Goal: Information Seeking & Learning: Learn about a topic

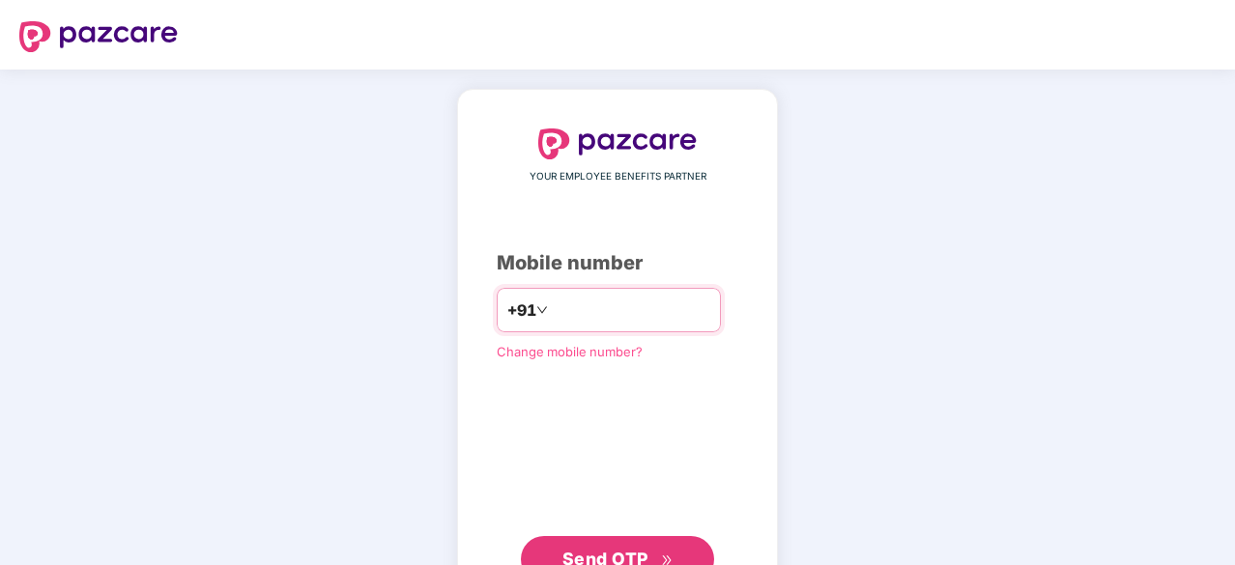
click at [639, 304] on input "number" at bounding box center [631, 310] width 159 height 31
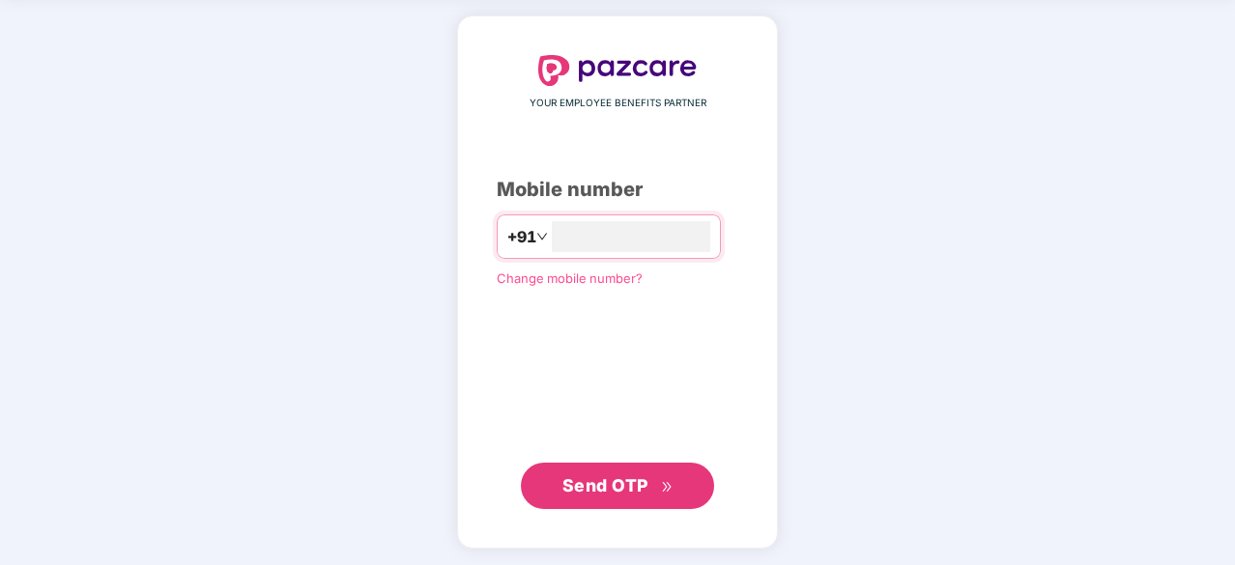
type input "**********"
click at [623, 467] on button "Send OTP" at bounding box center [617, 485] width 193 height 46
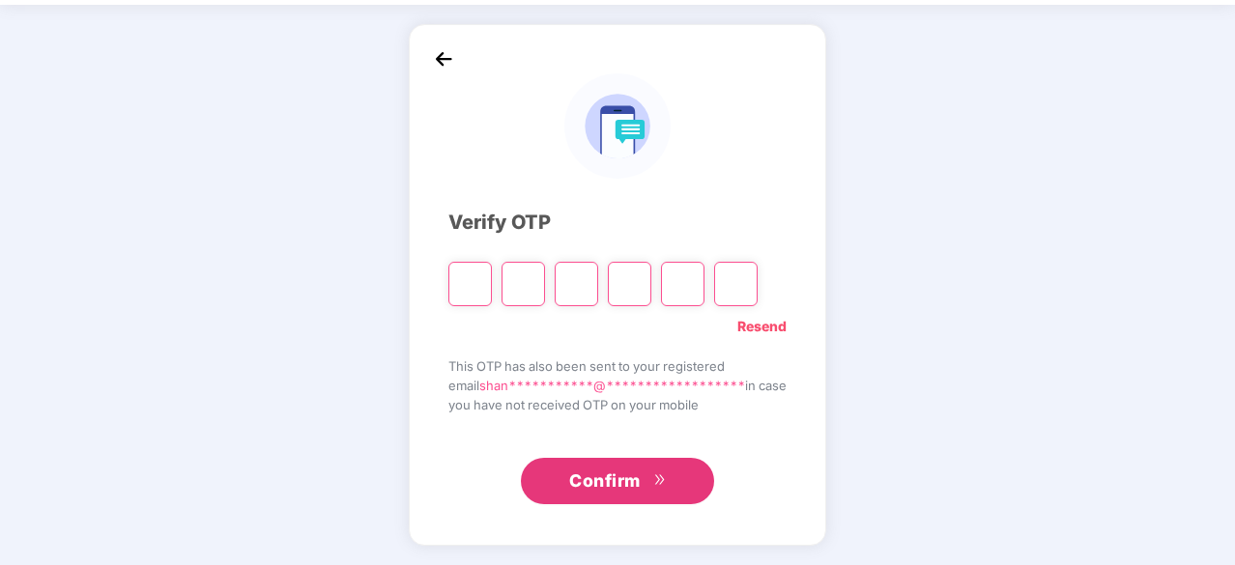
scroll to position [64, 0]
type input "*"
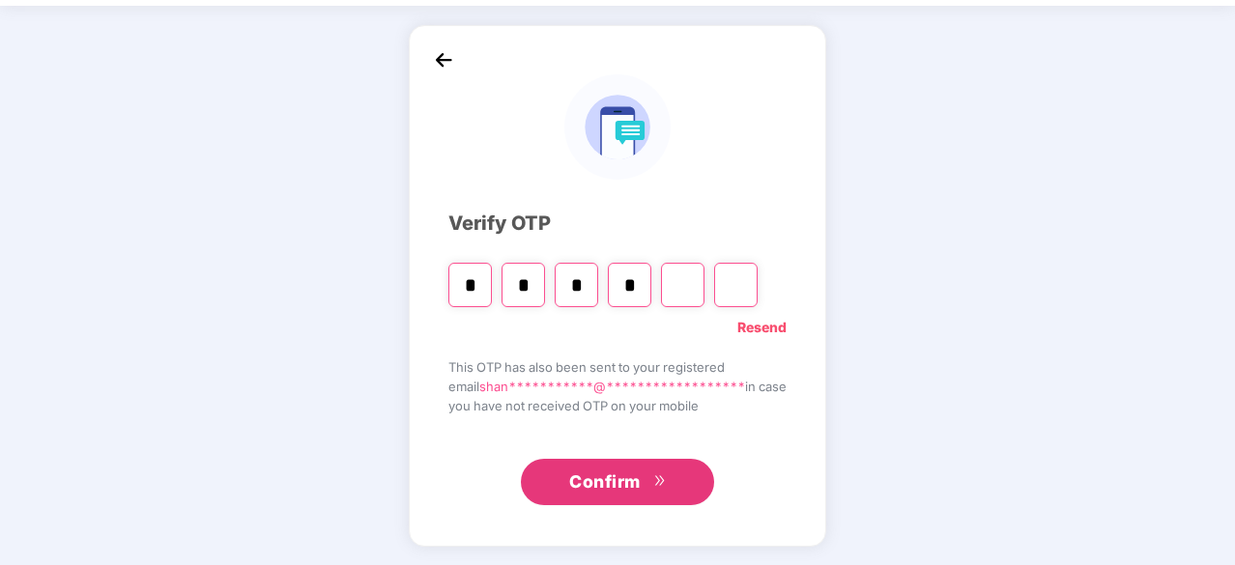
type input "*"
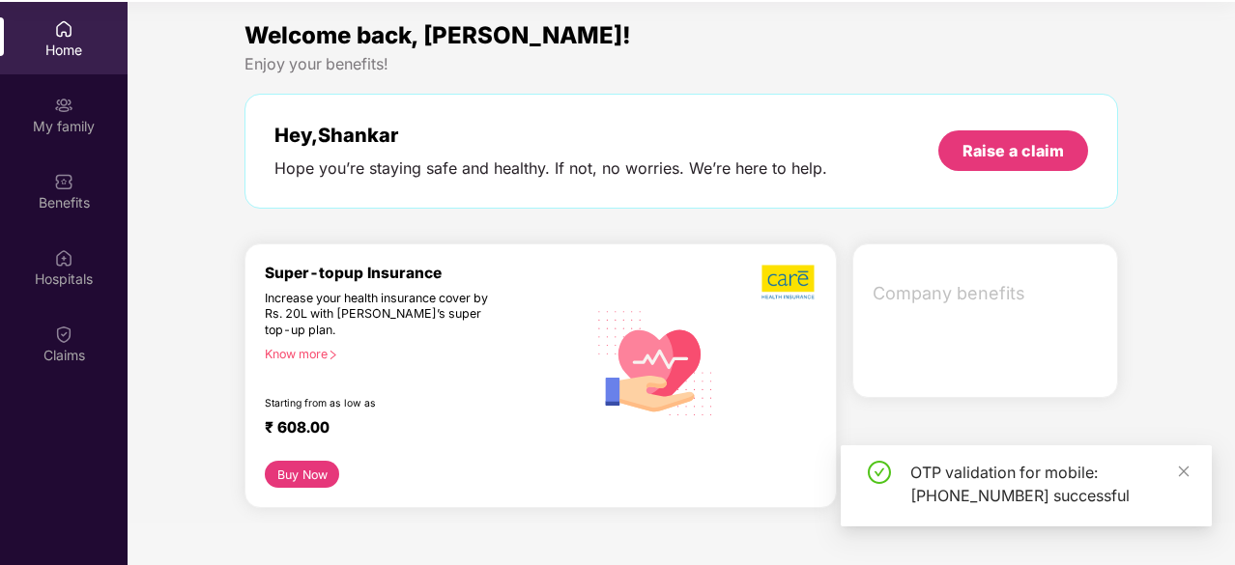
scroll to position [108, 0]
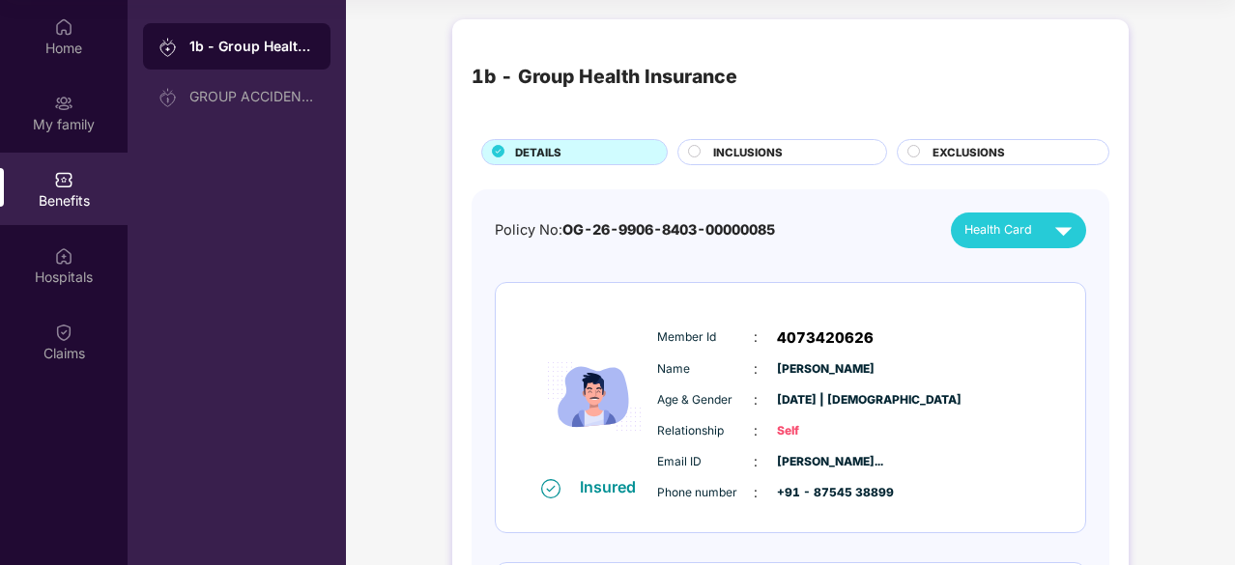
click at [744, 157] on span "INCLUSIONS" at bounding box center [748, 152] width 70 height 17
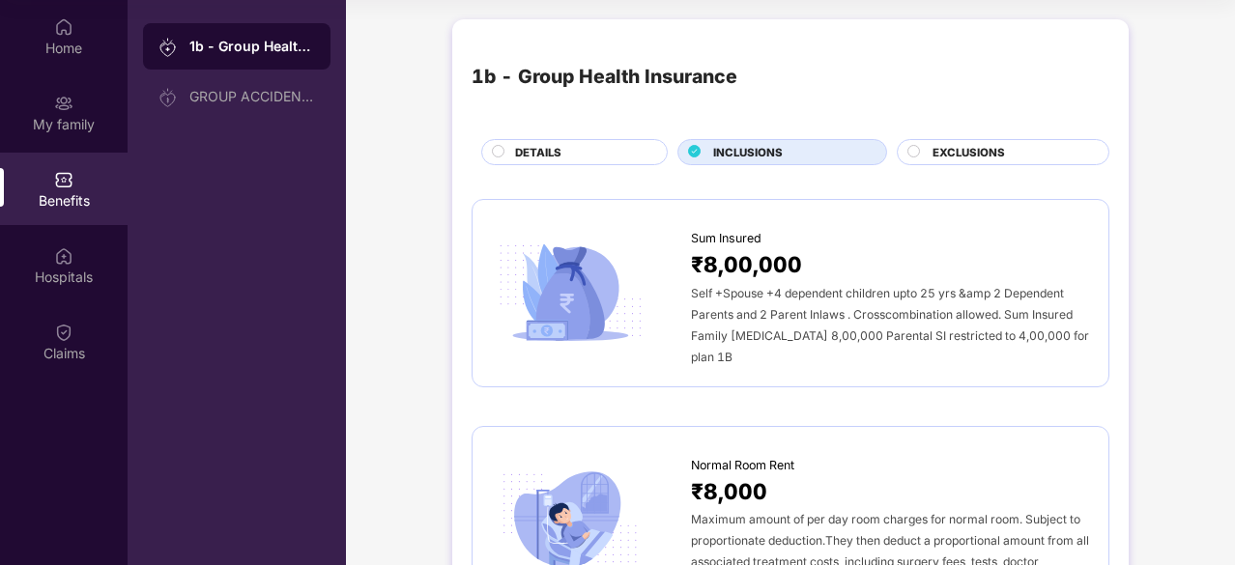
click at [934, 142] on div "EXCLUSIONS" at bounding box center [1003, 152] width 213 height 26
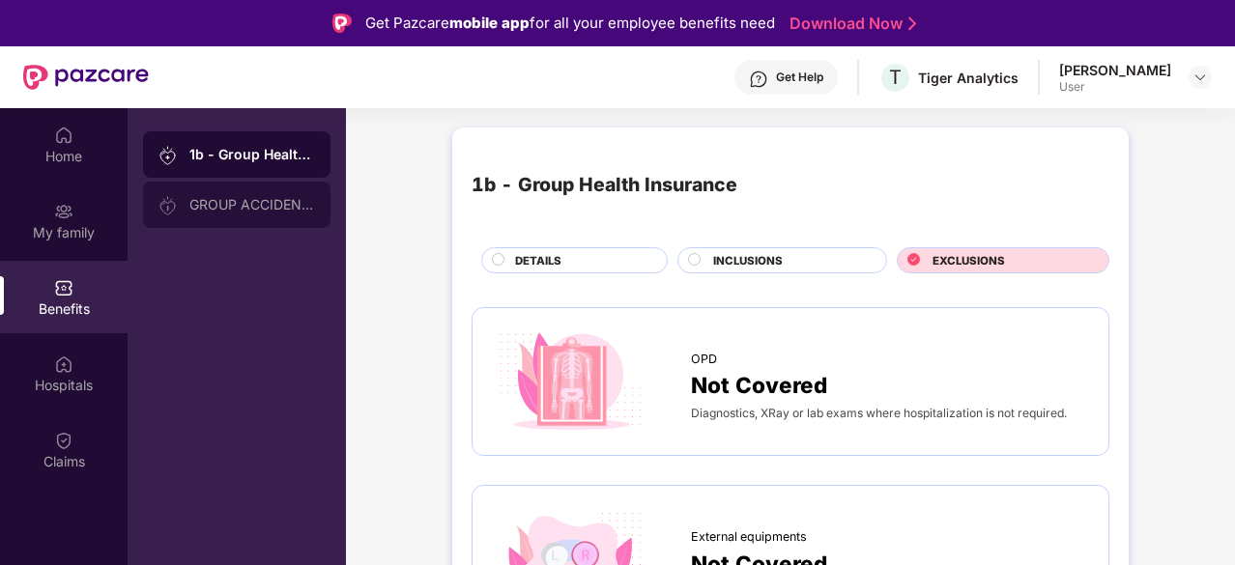
click at [276, 211] on div "GROUP ACCIDENTAL INSURANCE" at bounding box center [252, 204] width 126 height 15
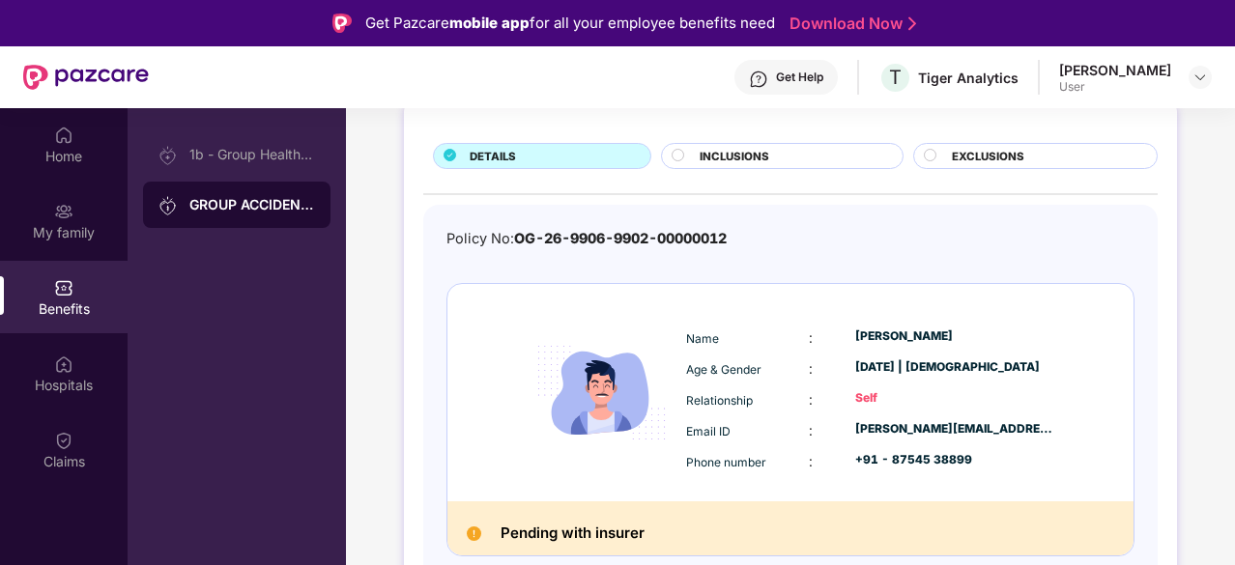
click at [764, 156] on span "INCLUSIONS" at bounding box center [735, 156] width 70 height 17
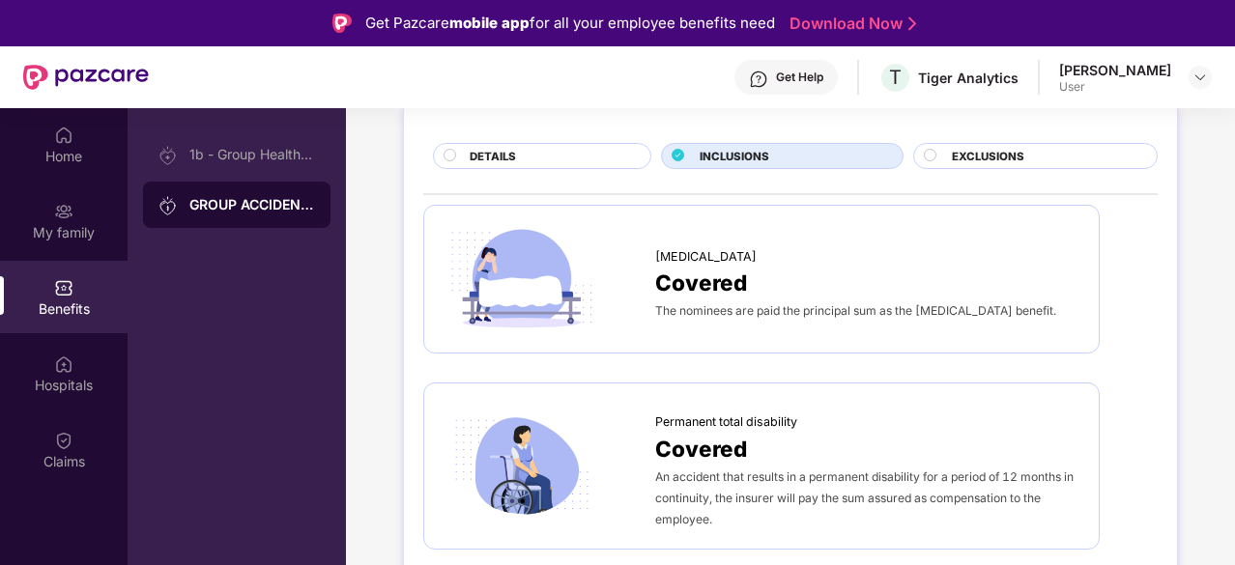
click at [764, 157] on span "INCLUSIONS" at bounding box center [735, 156] width 70 height 17
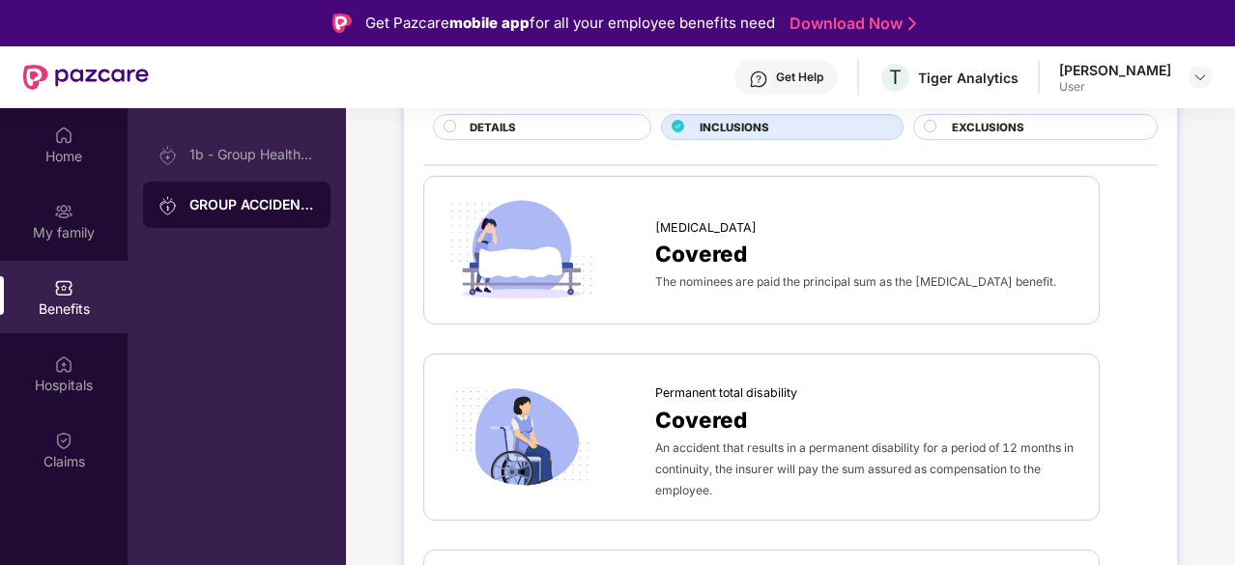
scroll to position [73, 0]
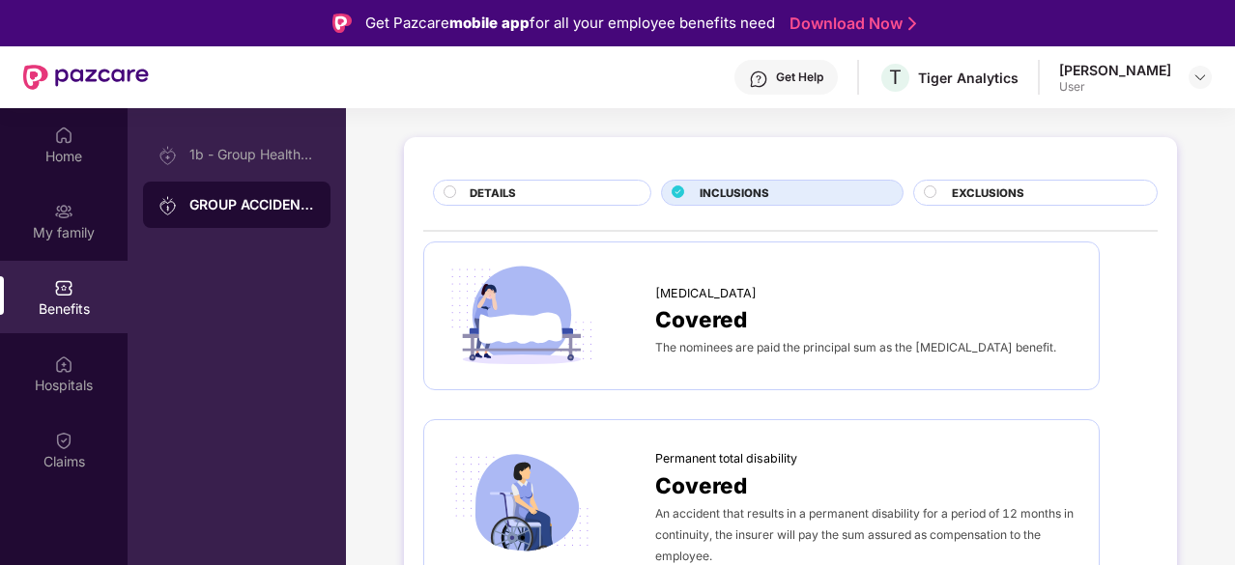
click at [524, 200] on div "DETAILS" at bounding box center [550, 195] width 181 height 20
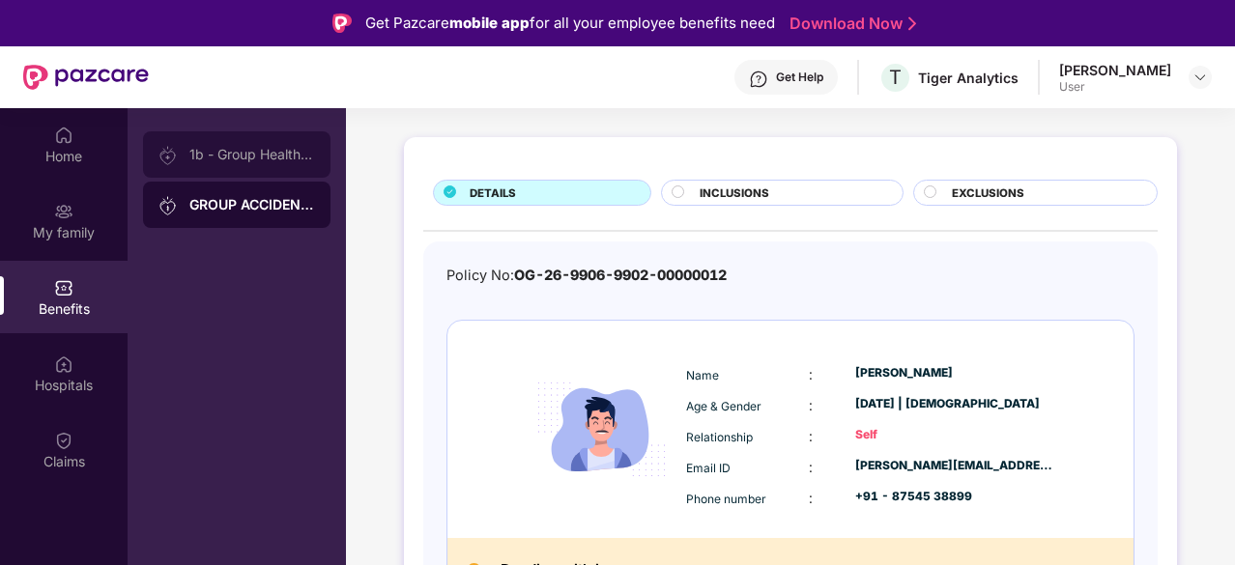
click at [214, 142] on div "1b - Group Health Insurance" at bounding box center [236, 154] width 187 height 46
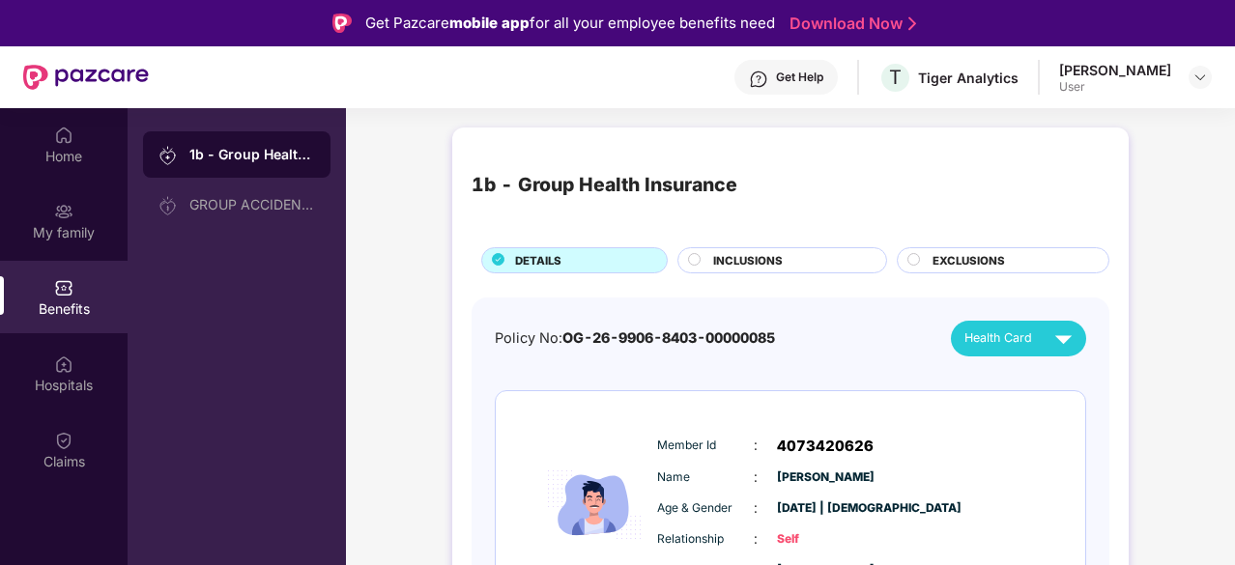
click at [767, 266] on span "INCLUSIONS" at bounding box center [748, 260] width 70 height 17
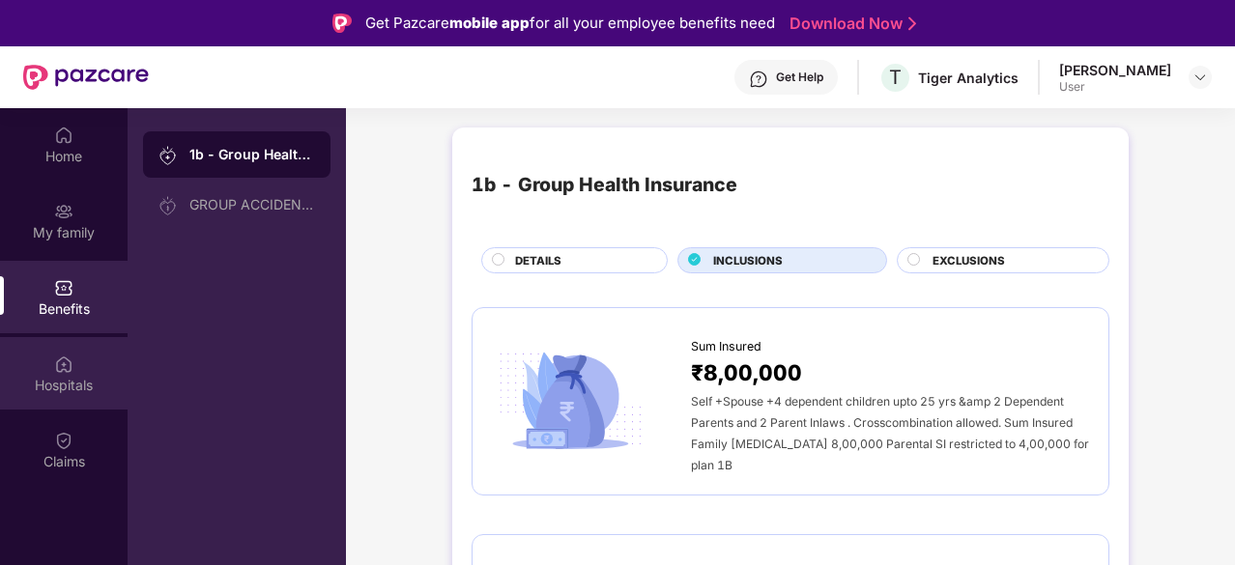
click at [71, 368] on img at bounding box center [63, 364] width 19 height 19
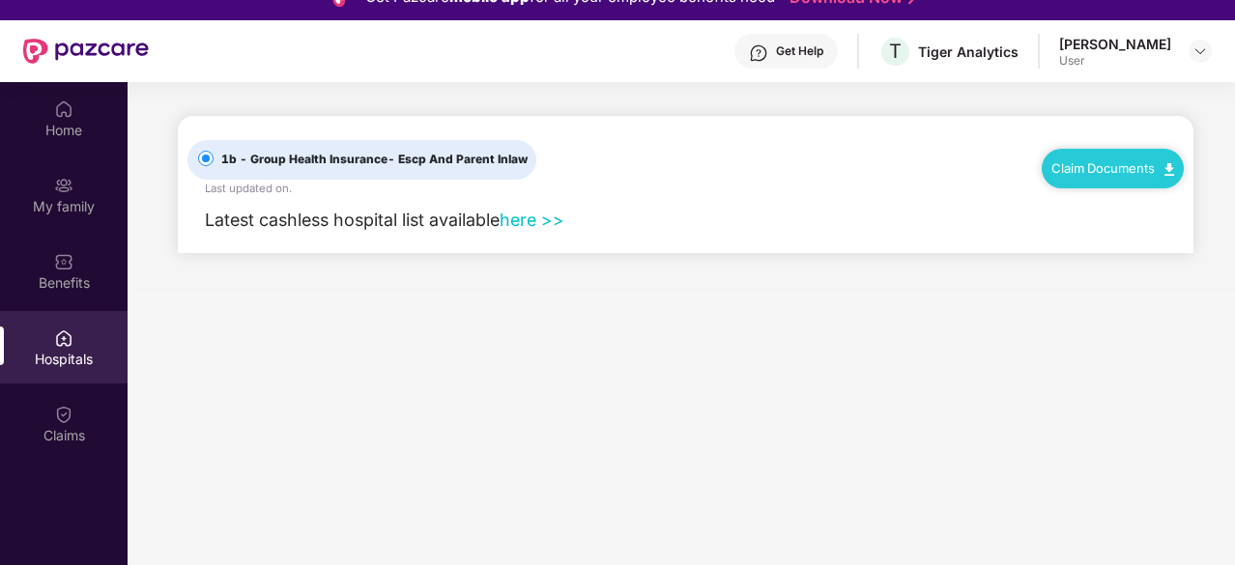
scroll to position [27, 0]
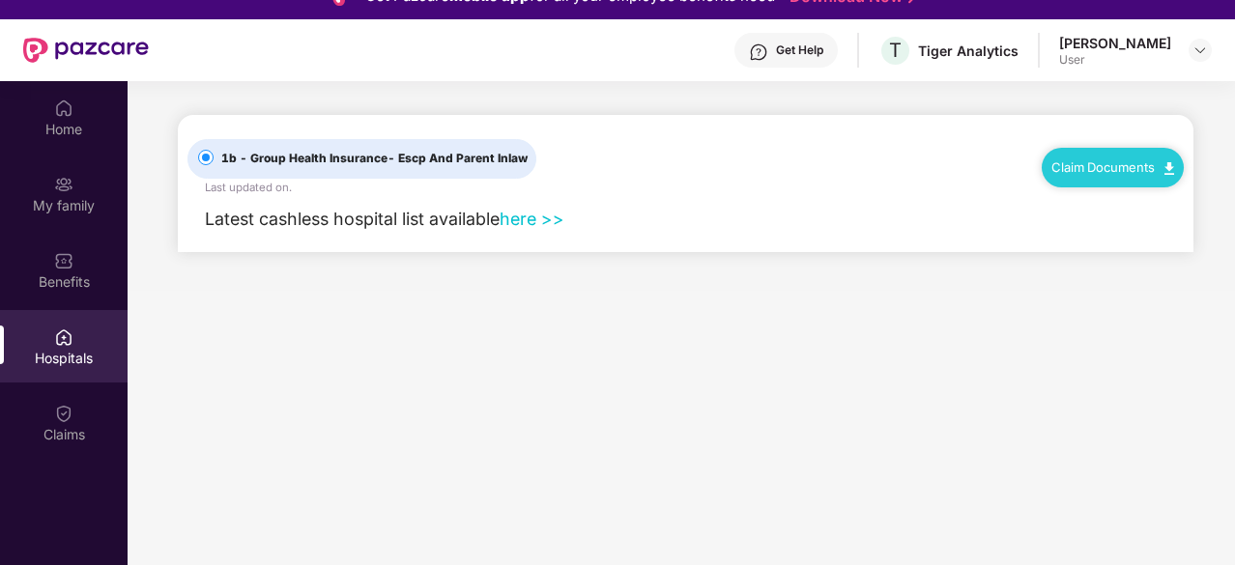
click at [539, 217] on link "here >>" at bounding box center [532, 219] width 65 height 20
click at [43, 268] on div "Benefits" at bounding box center [64, 270] width 128 height 72
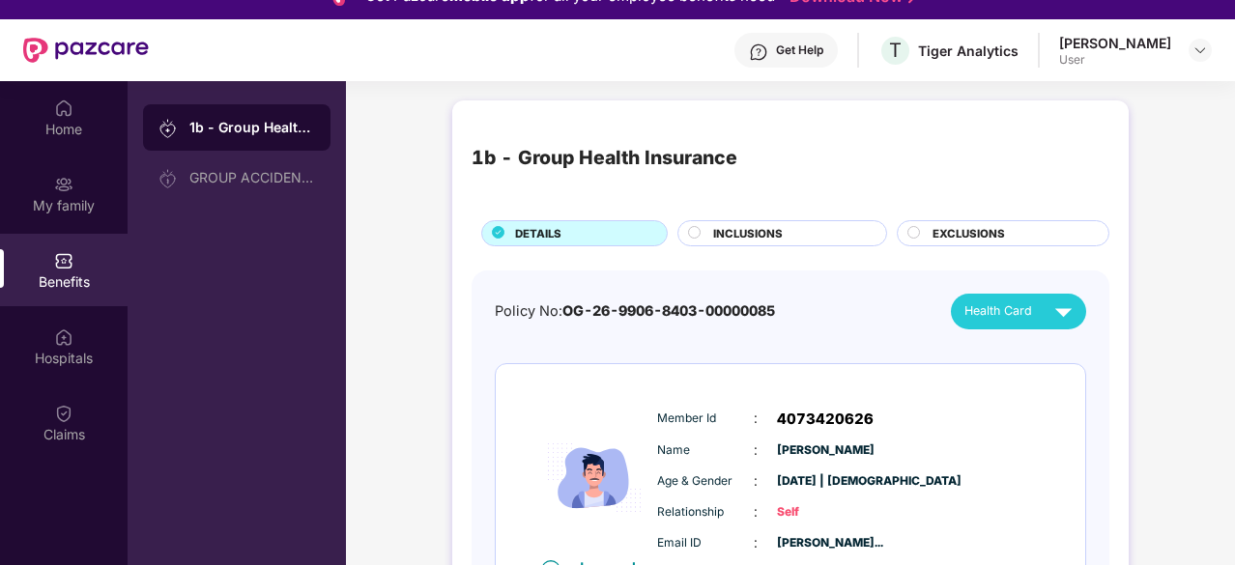
drag, startPoint x: 43, startPoint y: 268, endPoint x: 510, endPoint y: 316, distance: 470.3
click at [510, 316] on div "Home My family Benefits Hospitals Claims 1b - Group Health Insurance GROUP ACCI…" at bounding box center [617, 363] width 1235 height 565
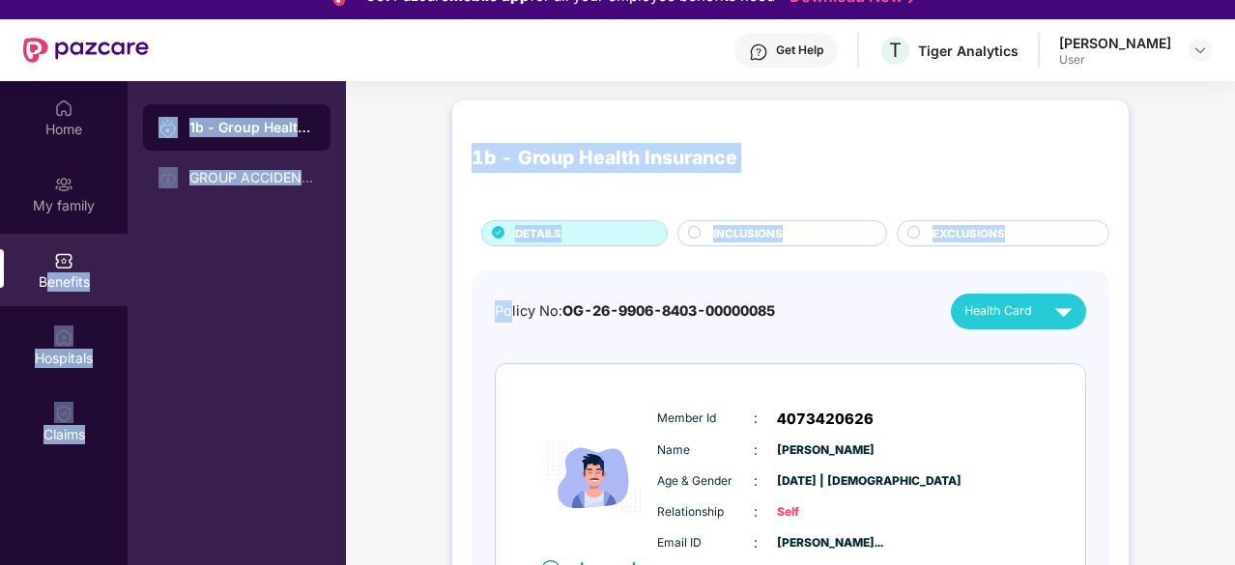
click at [865, 88] on main "1b - Group Health Insurance DETAILS INCLUSIONS EXCLUSIONS Policy No: OG-26-9906…" at bounding box center [790, 363] width 889 height 565
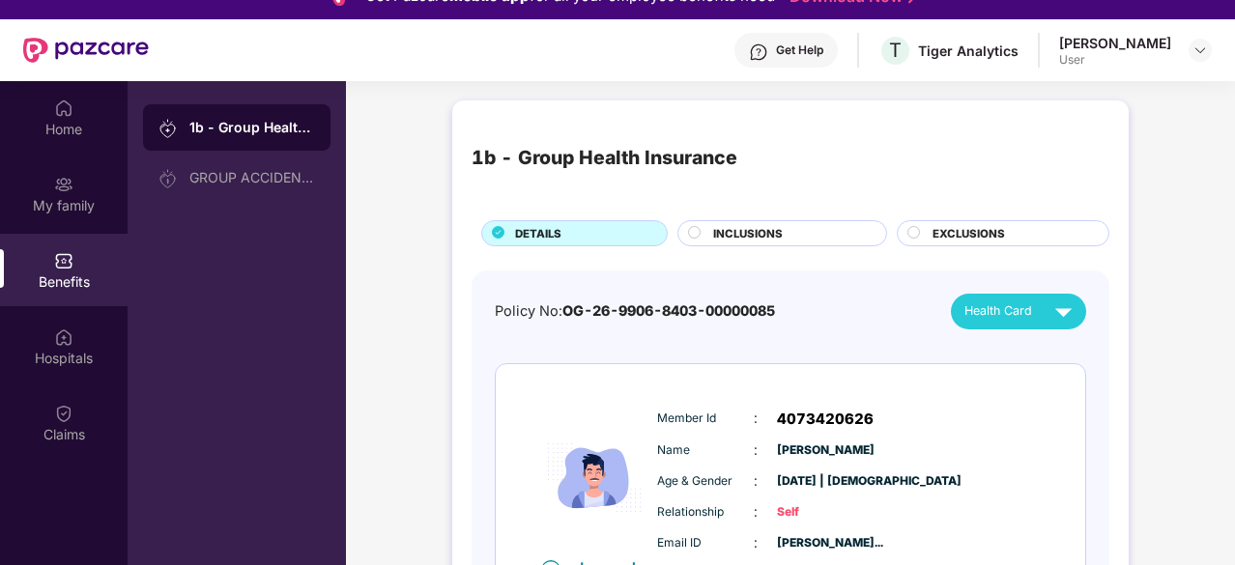
click at [792, 231] on div "INCLUSIONS" at bounding box center [790, 235] width 173 height 20
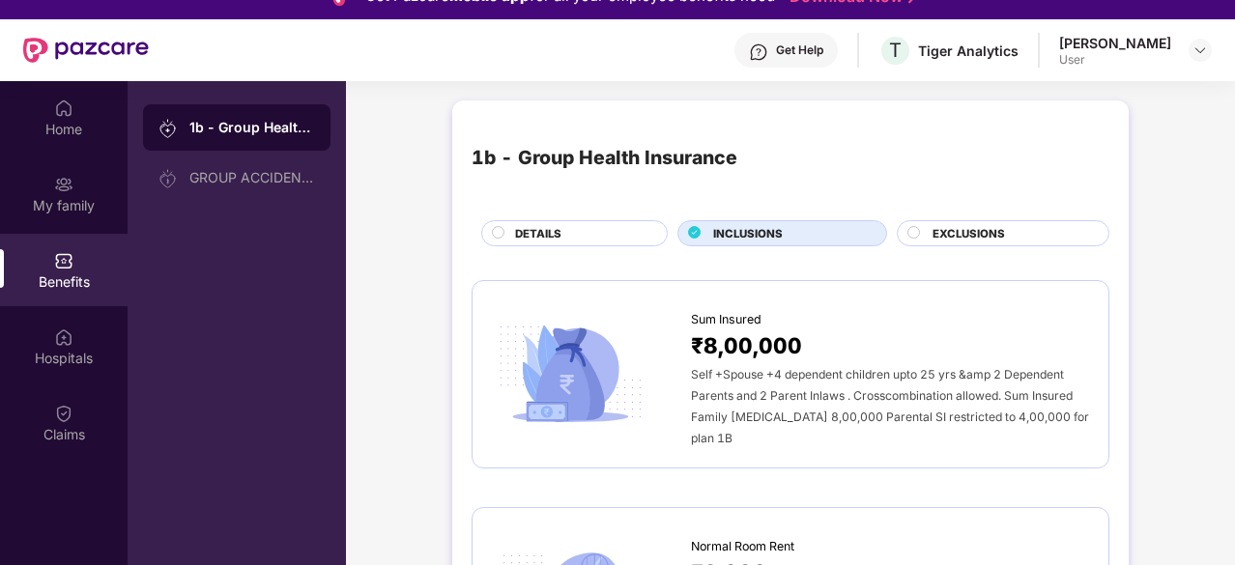
scroll to position [112, 0]
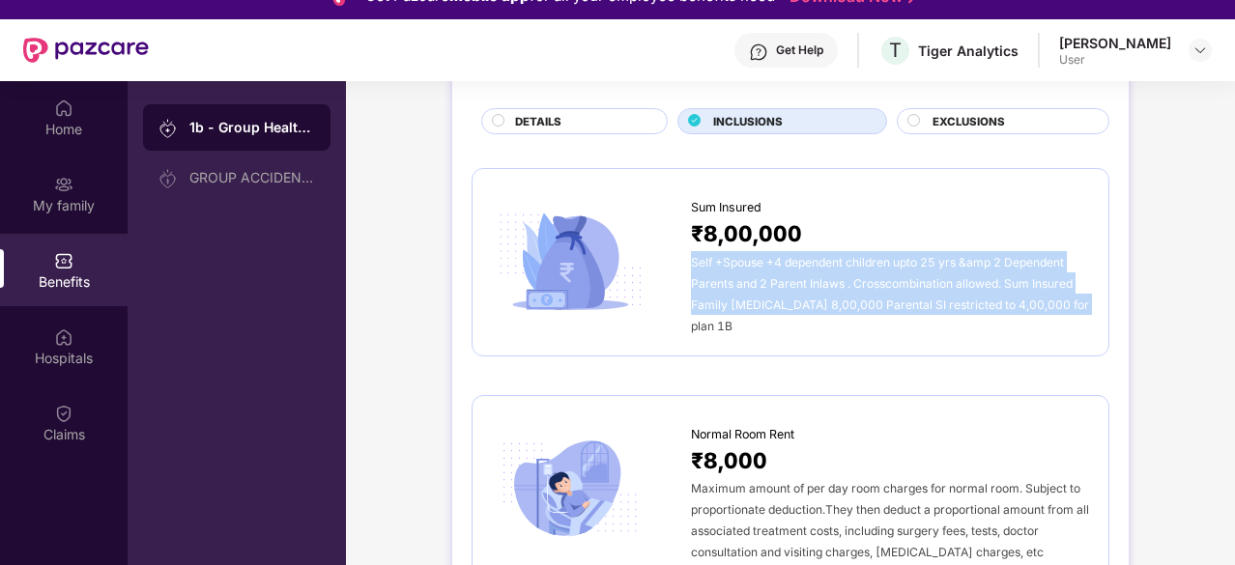
drag, startPoint x: 691, startPoint y: 262, endPoint x: 1101, endPoint y: 334, distance: 416.1
copy span "Self +Spouse +4 dependent children upto 25 yrs &amp 2 Dependent Parents and 2 P…"
